Goal: Navigation & Orientation: Find specific page/section

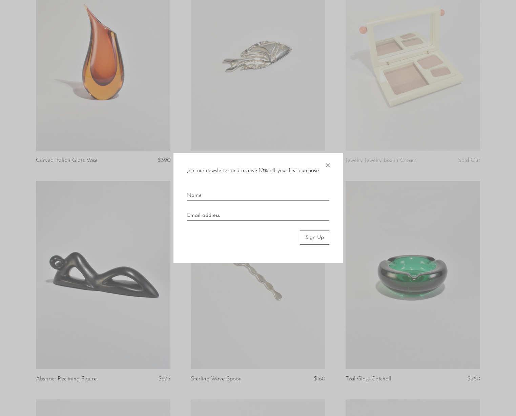
scroll to position [552, 0]
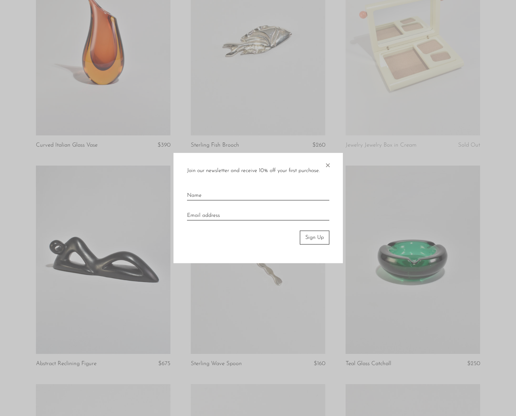
click at [330, 165] on span "×" at bounding box center [327, 164] width 7 height 22
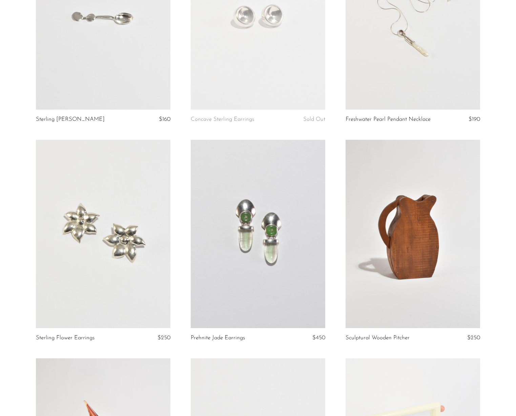
scroll to position [0, 0]
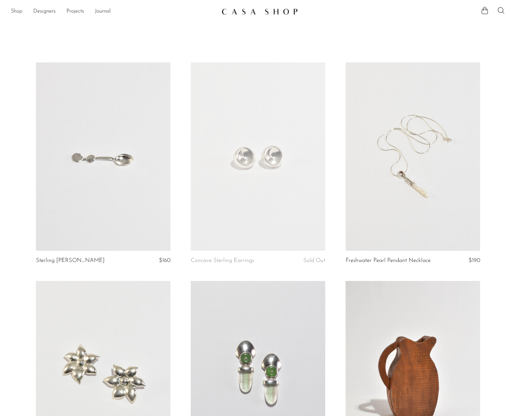
click at [17, 11] on link "Shop" at bounding box center [17, 11] width 12 height 9
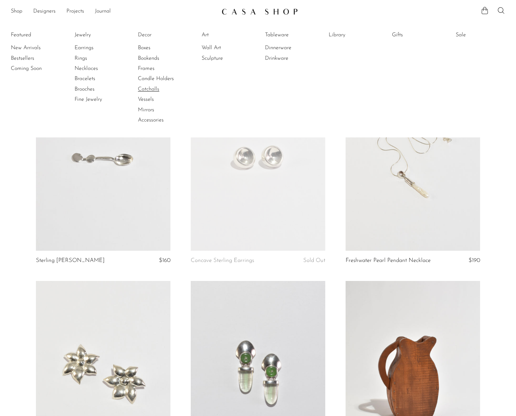
click at [152, 90] on link "Catchalls" at bounding box center [163, 88] width 51 height 7
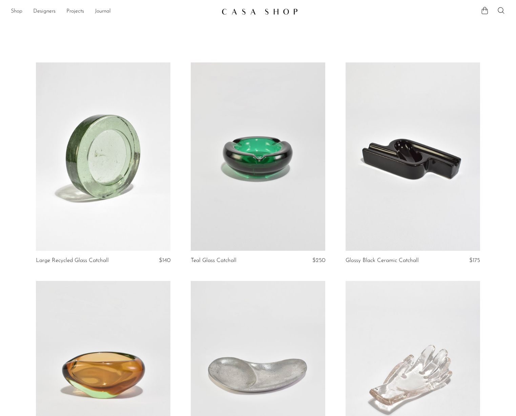
click at [15, 12] on link "Shop" at bounding box center [17, 11] width 12 height 9
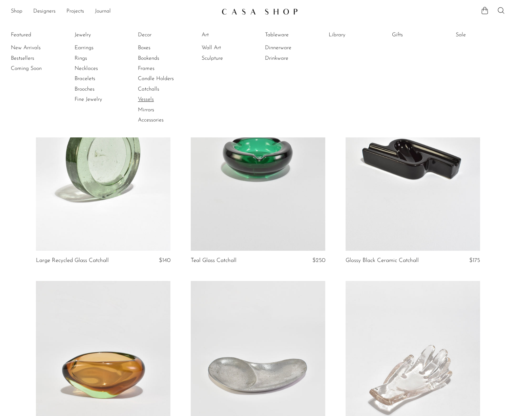
click at [153, 99] on link "Vessels" at bounding box center [163, 99] width 51 height 7
click at [284, 56] on link "Drinkware" at bounding box center [290, 58] width 51 height 7
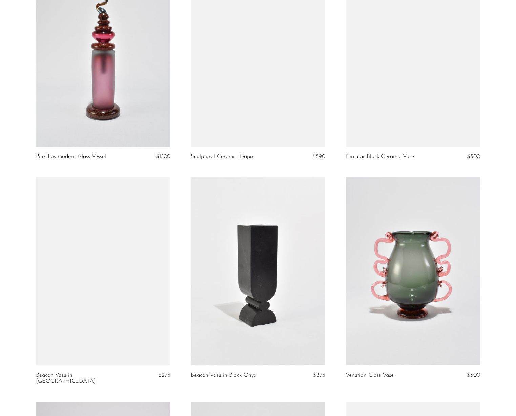
scroll to position [1311, 0]
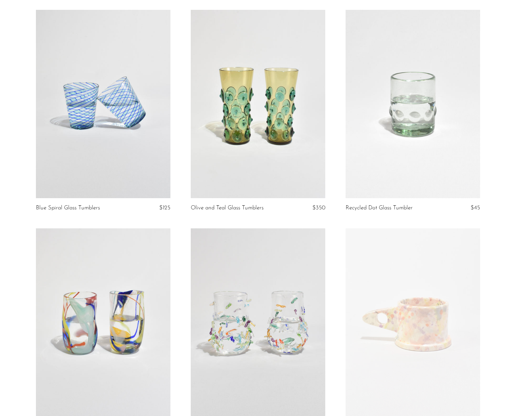
scroll to position [109, 0]
